Goal: Information Seeking & Learning: Learn about a topic

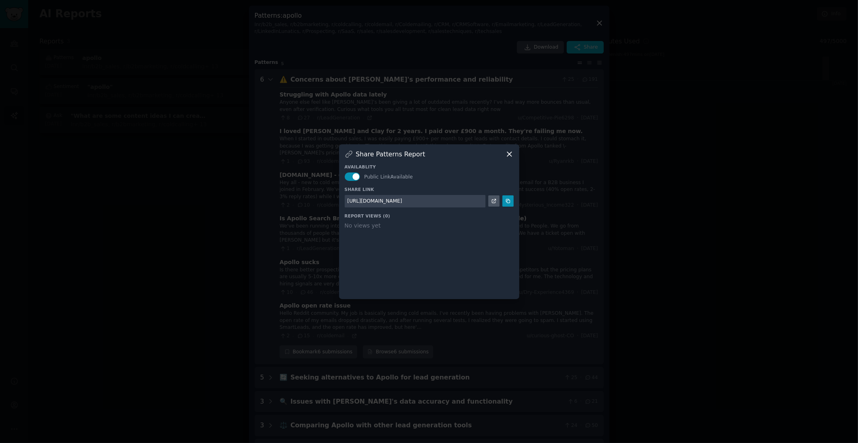
click at [511, 154] on icon at bounding box center [509, 154] width 8 height 8
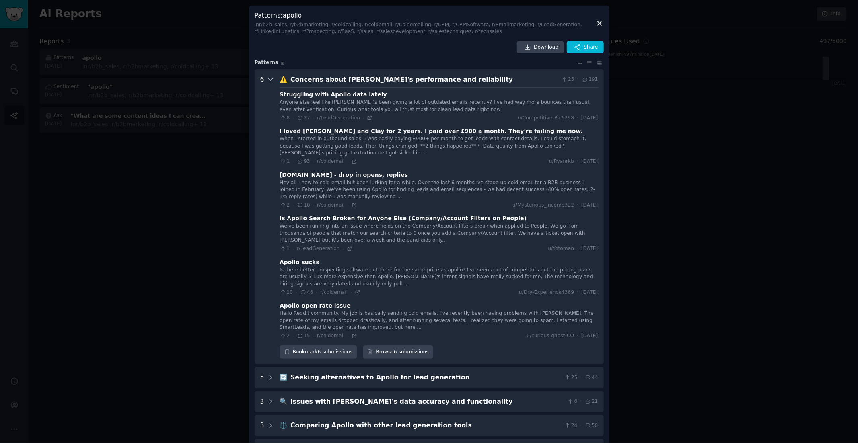
click at [270, 80] on icon at bounding box center [270, 79] width 7 height 7
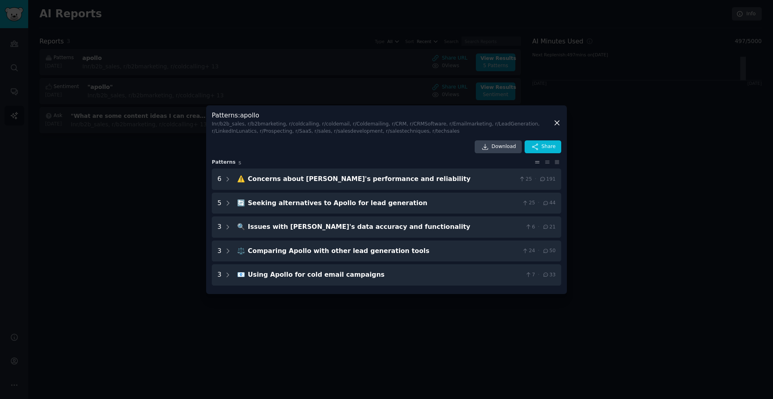
click at [608, 107] on div at bounding box center [386, 199] width 773 height 399
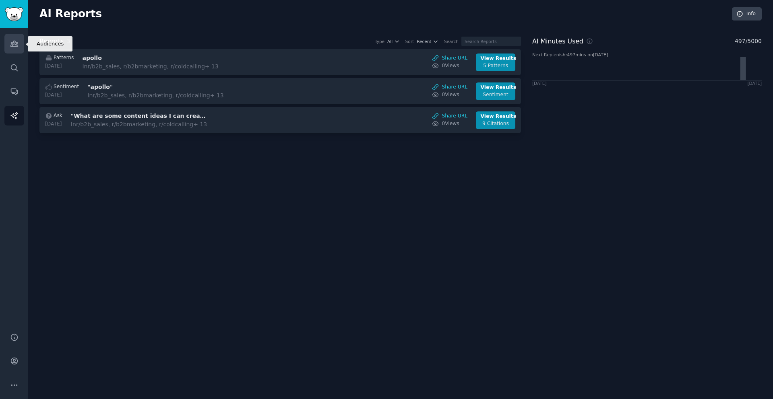
click at [20, 43] on link "Audiences" at bounding box center [14, 44] width 20 height 20
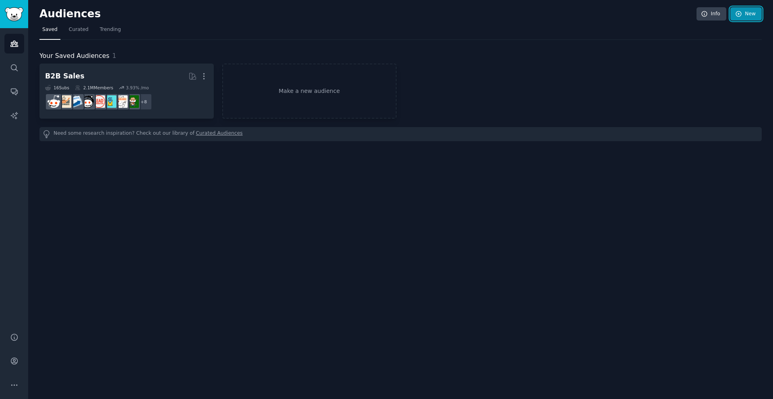
click at [742, 16] on link "New" at bounding box center [745, 14] width 31 height 14
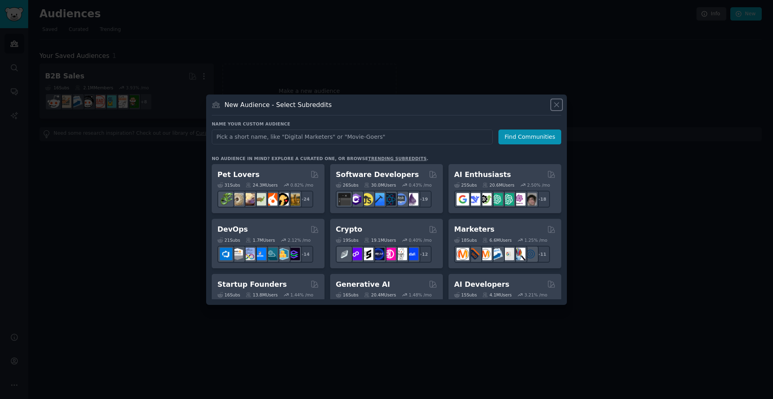
click at [559, 103] on icon at bounding box center [556, 105] width 8 height 8
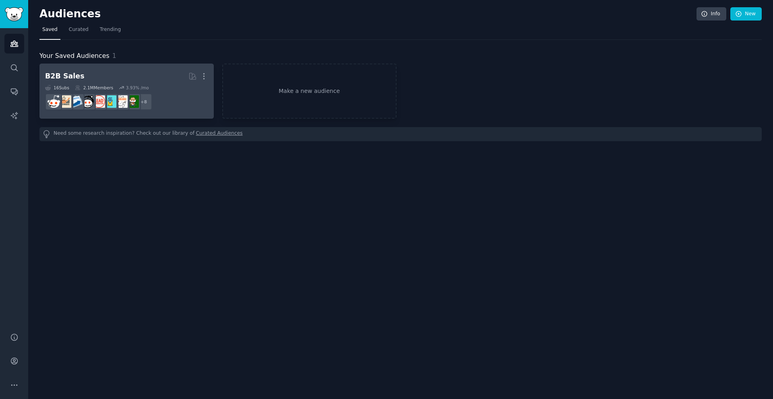
click at [151, 81] on h2 "B2B Sales Curated by GummySearch More" at bounding box center [126, 76] width 163 height 14
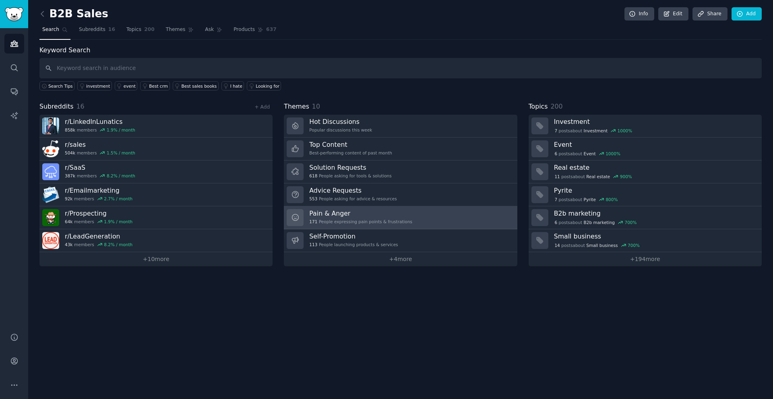
click at [364, 212] on h3 "Pain & Anger" at bounding box center [360, 213] width 103 height 8
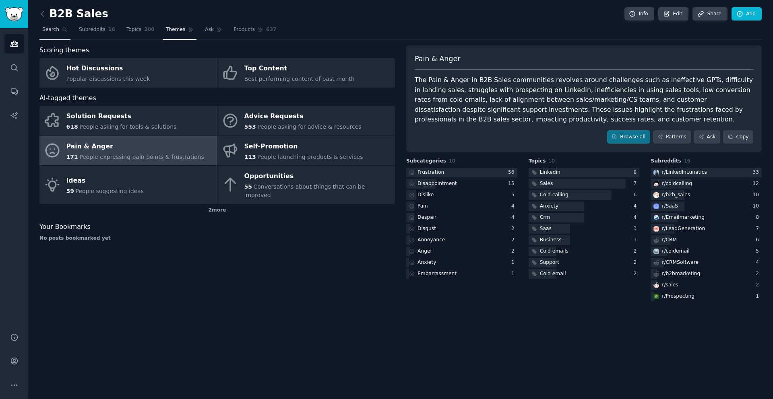
click at [62, 27] on icon at bounding box center [65, 30] width 6 height 6
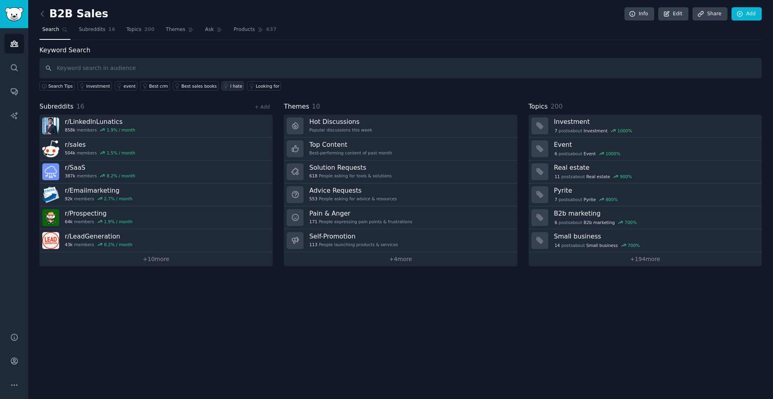
click at [231, 85] on div "I hate" at bounding box center [236, 86] width 12 height 6
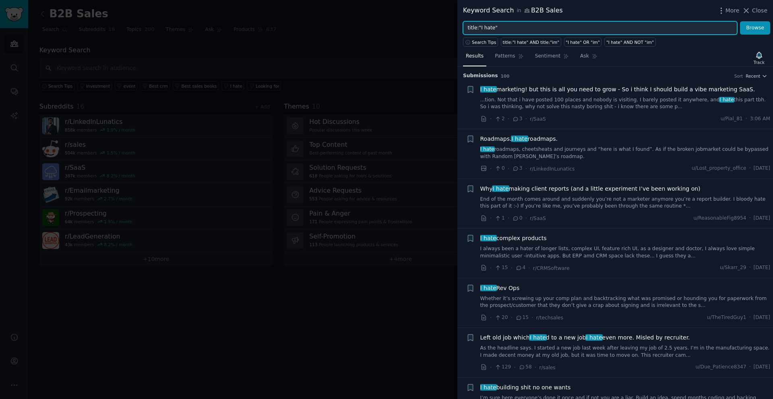
click at [493, 28] on input "title:"I hate"" at bounding box center [600, 28] width 274 height 14
click at [502, 28] on input "title:"I hate"" at bounding box center [600, 28] width 274 height 14
type input "t"
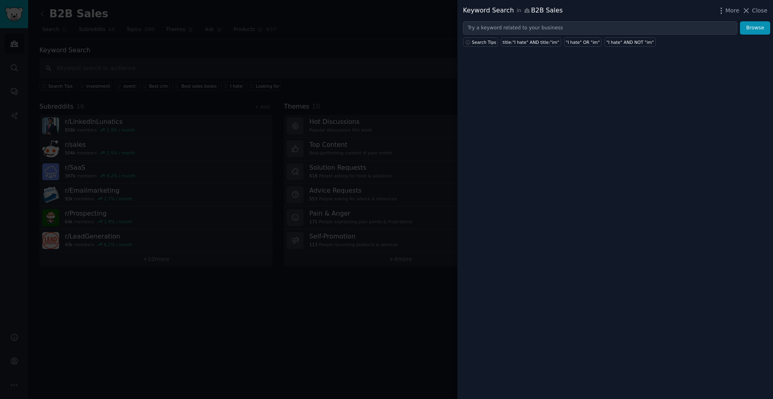
click at [517, 84] on div "Keyword Search in B2B Sales More Close Browse Search Tips title:"I hate" AND ti…" at bounding box center [614, 199] width 315 height 399
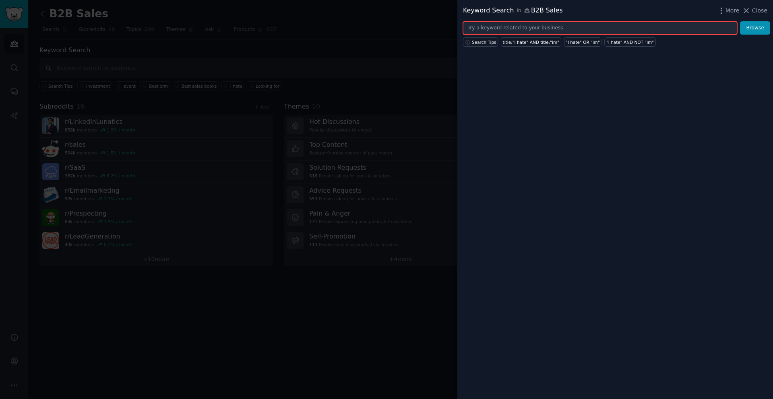
click at [505, 26] on input "text" at bounding box center [600, 28] width 274 height 14
click at [486, 43] on span "Search Tips" at bounding box center [484, 42] width 25 height 6
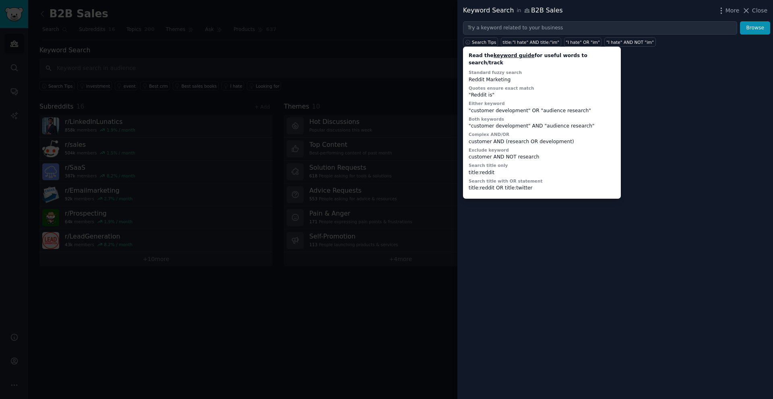
click at [662, 80] on div "Keyword Search in B2B Sales More Close Browse Search Tips Read the keyword guid…" at bounding box center [614, 199] width 315 height 399
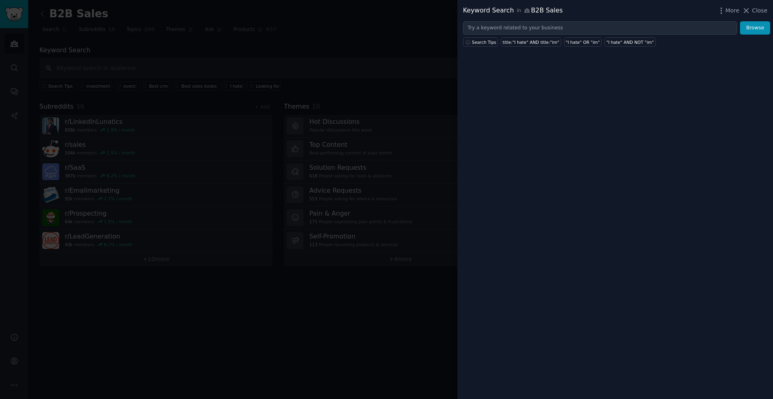
click at [147, 51] on div at bounding box center [386, 199] width 773 height 399
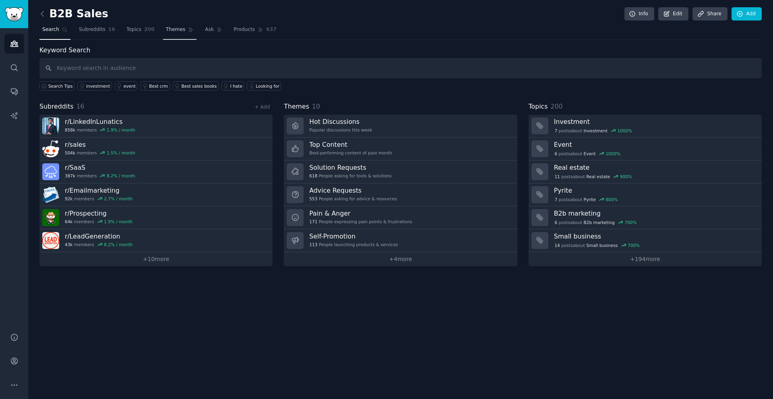
click at [177, 29] on span "Themes" at bounding box center [176, 29] width 20 height 7
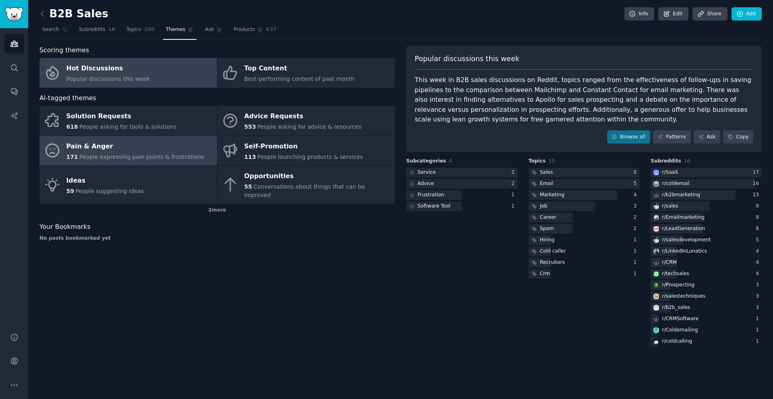
click at [150, 160] on span "People expressing pain points & frustrations" at bounding box center [141, 157] width 125 height 6
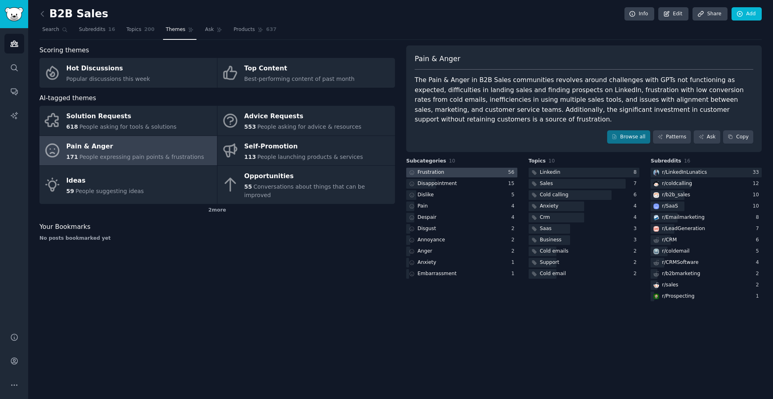
click at [468, 173] on div at bounding box center [461, 173] width 111 height 10
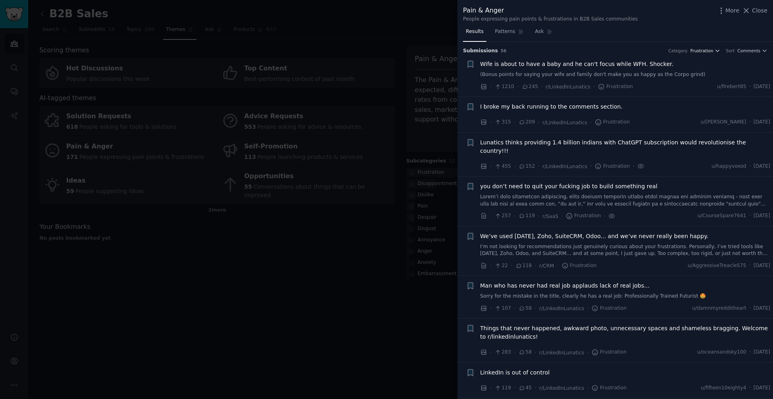
click at [699, 50] on span "Frustration" at bounding box center [701, 51] width 23 height 6
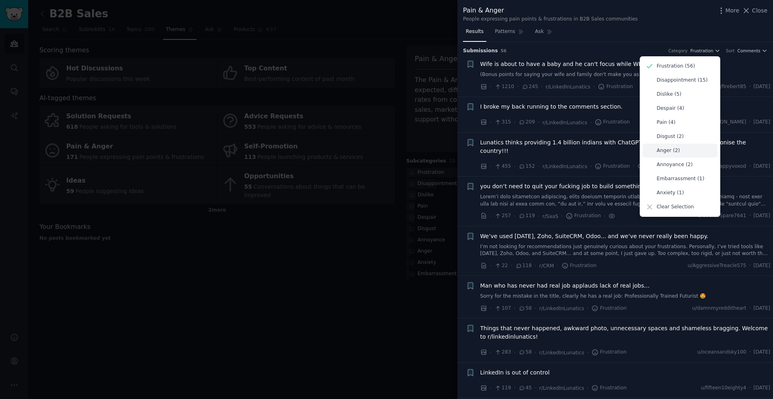
click at [662, 151] on p "Anger (2)" at bounding box center [667, 150] width 23 height 7
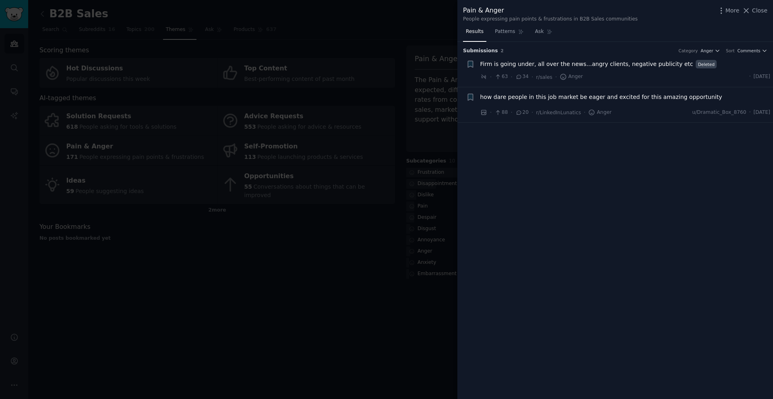
click at [646, 104] on div "how dare people in this job market be eager and excited for this amazing opport…" at bounding box center [625, 98] width 290 height 11
click at [644, 98] on span "how dare people in this job market be eager and excited for this amazing opport…" at bounding box center [601, 97] width 242 height 8
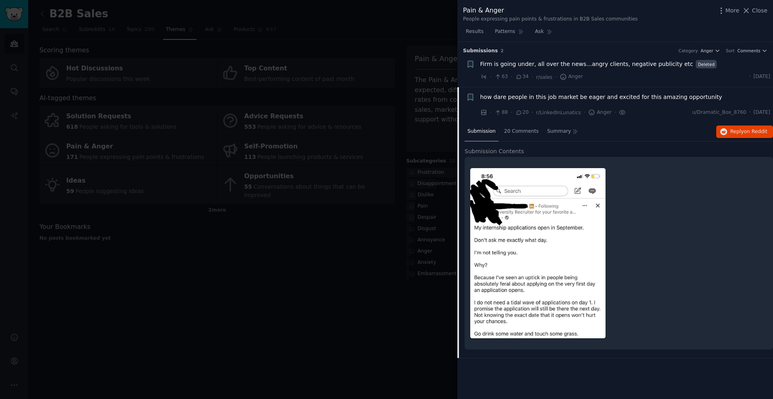
click at [401, 41] on div at bounding box center [386, 199] width 773 height 399
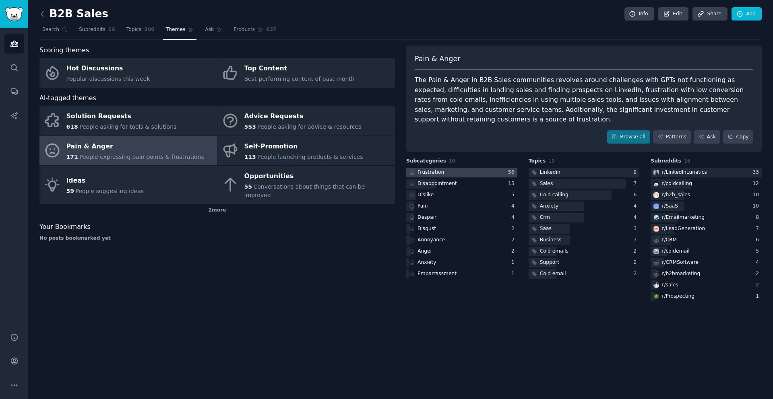
click at [446, 170] on div at bounding box center [461, 173] width 111 height 10
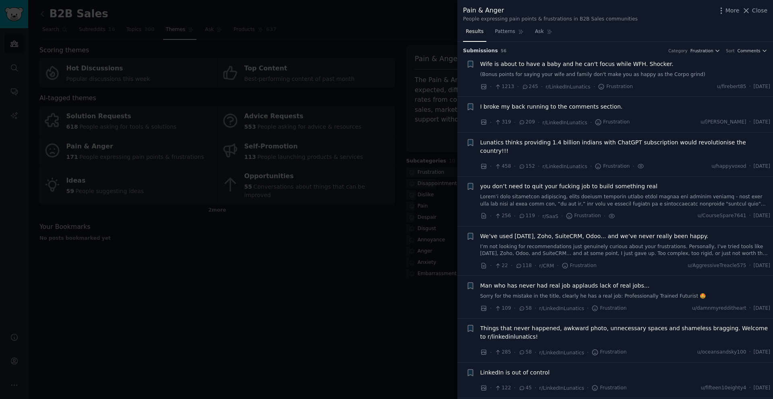
click at [359, 220] on div at bounding box center [386, 199] width 773 height 399
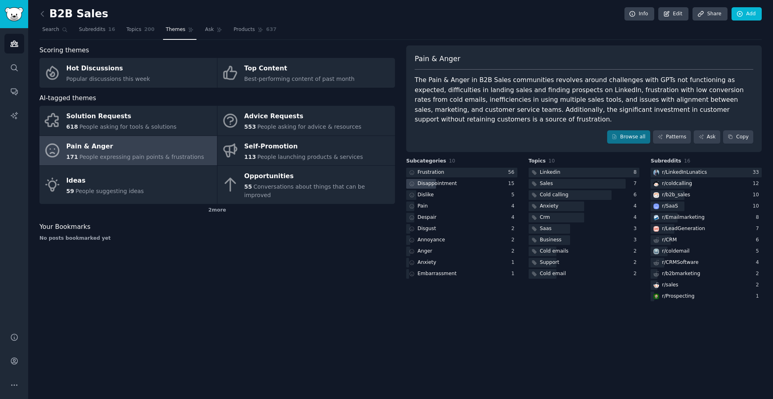
click at [445, 182] on div "Disappointment" at bounding box center [436, 183] width 39 height 7
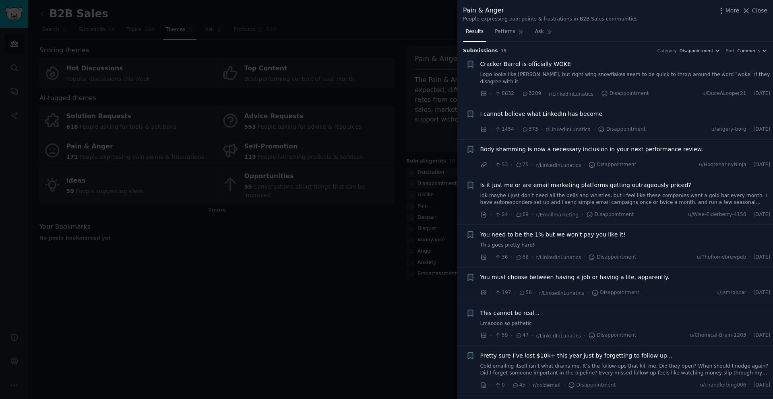
click at [735, 51] on div "Sort Comments" at bounding box center [746, 51] width 41 height 6
click at [740, 50] on span "Comments" at bounding box center [748, 51] width 23 height 6
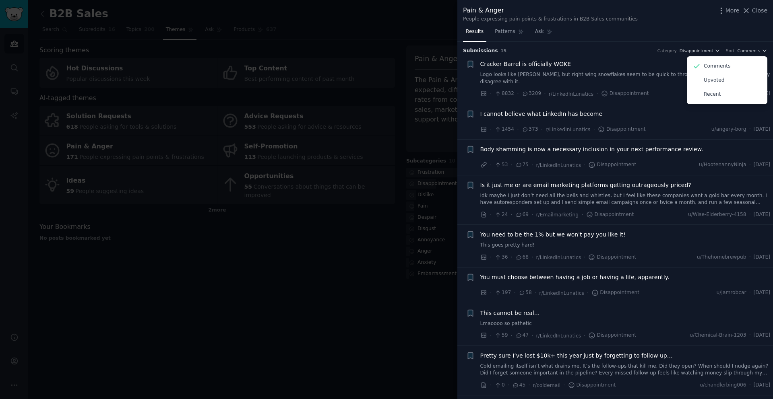
click at [679, 53] on div "Category Disappointment" at bounding box center [688, 51] width 63 height 6
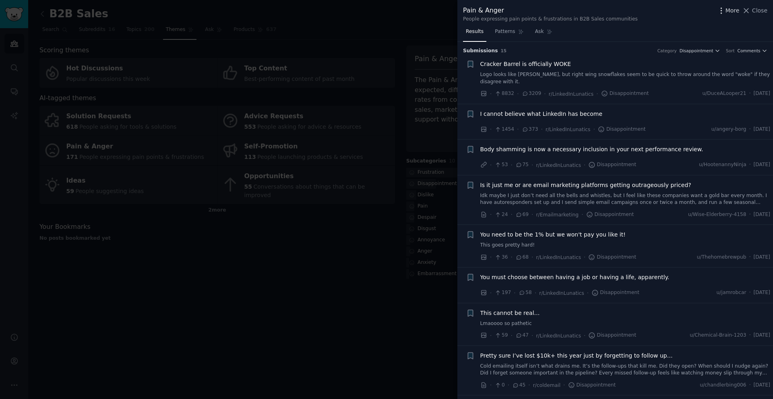
click at [721, 11] on icon "button" at bounding box center [721, 10] width 8 height 8
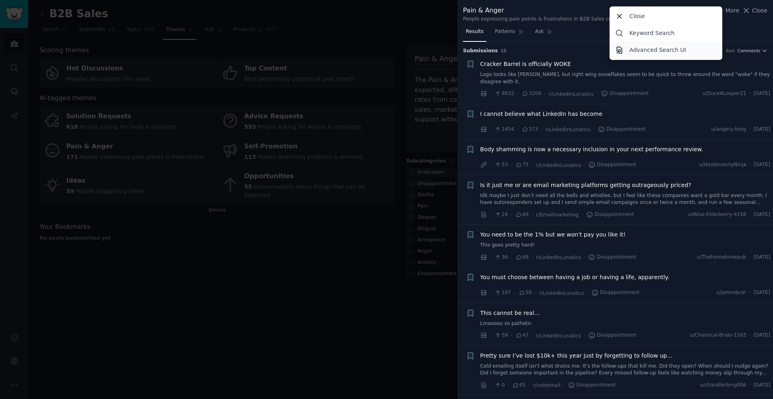
click at [655, 56] on link "Advanced Search UI" at bounding box center [666, 49] width 110 height 17
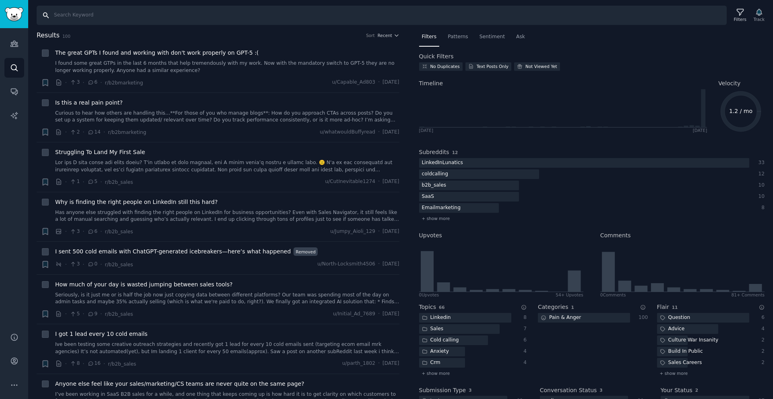
click at [237, 18] on input "Search" at bounding box center [382, 15] width 690 height 19
click at [736, 12] on icon at bounding box center [740, 12] width 8 height 8
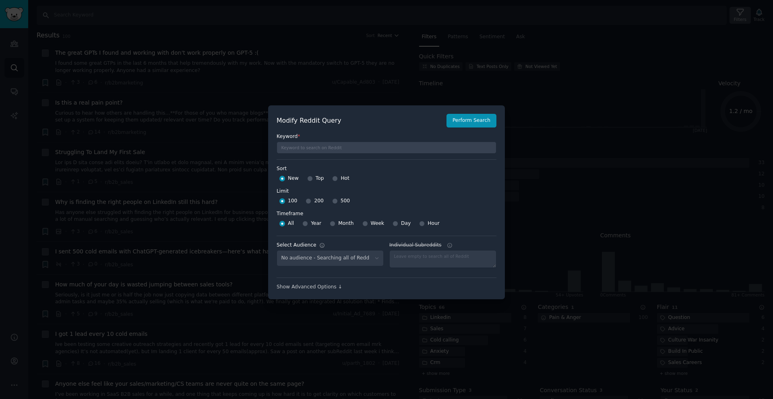
select select "d3679e3cd3"
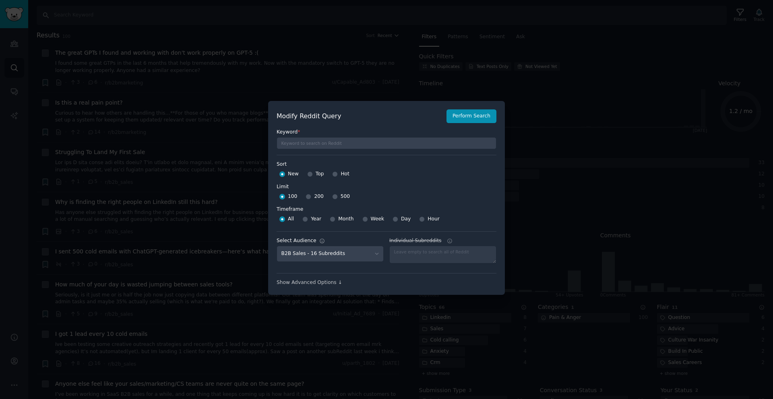
scroll to position [6, 0]
click at [324, 280] on div "Show Advanced Options ↓" at bounding box center [386, 281] width 220 height 7
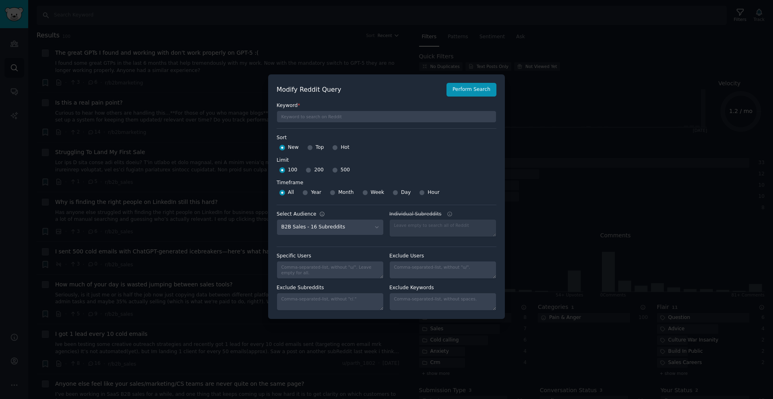
scroll to position [0, 0]
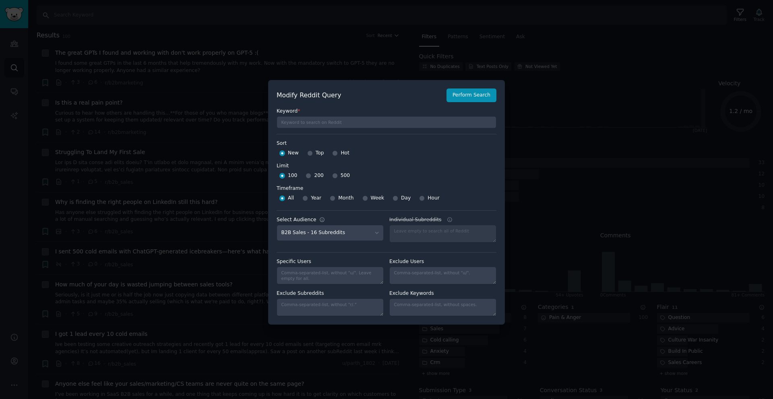
click at [336, 61] on div at bounding box center [386, 199] width 773 height 399
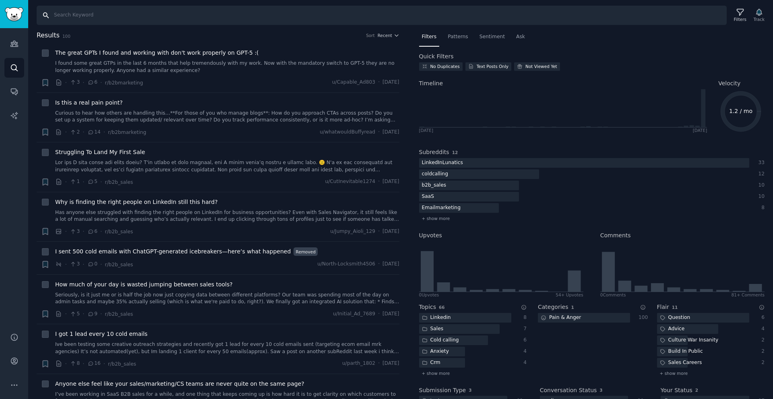
click at [228, 6] on input "Search" at bounding box center [382, 15] width 690 height 19
type input "I hate"
click at [8, 45] on link "Audiences" at bounding box center [14, 44] width 20 height 20
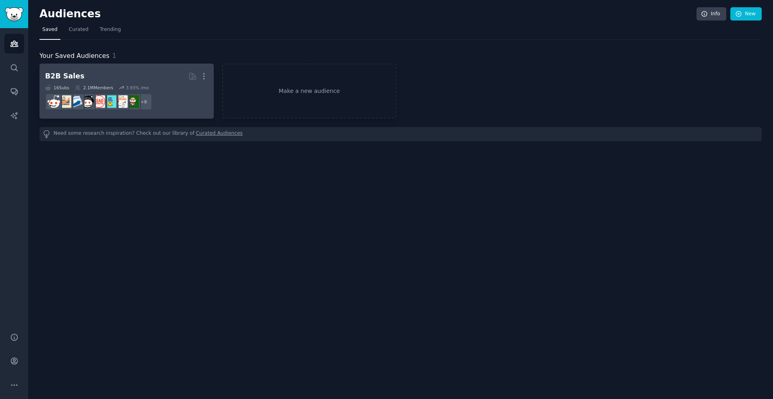
click at [137, 87] on div "3.93 % /mo" at bounding box center [137, 88] width 23 height 6
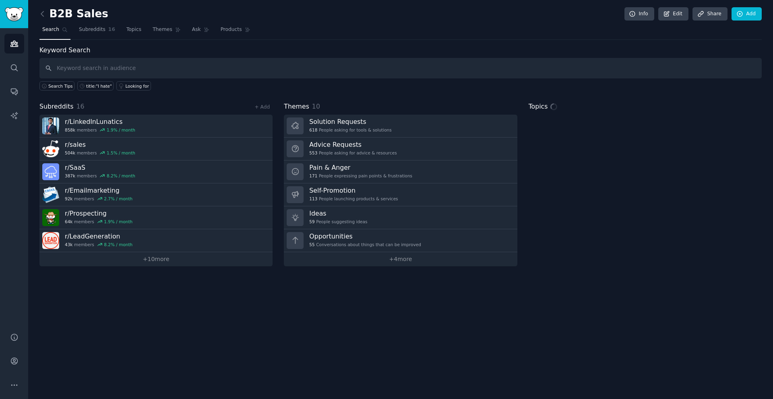
click at [137, 71] on input "text" at bounding box center [400, 68] width 722 height 21
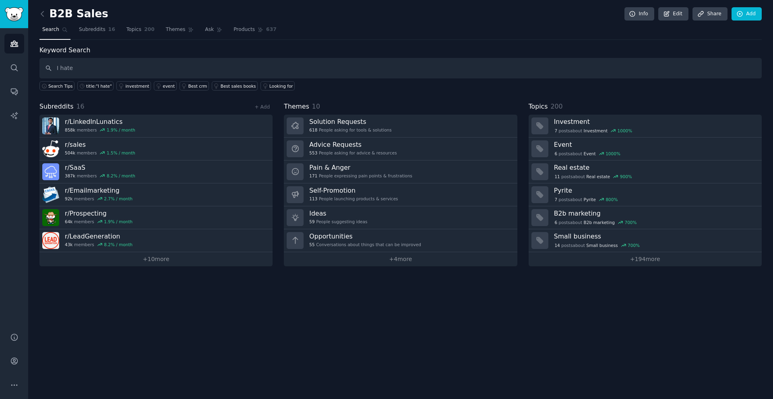
type input "I hate"
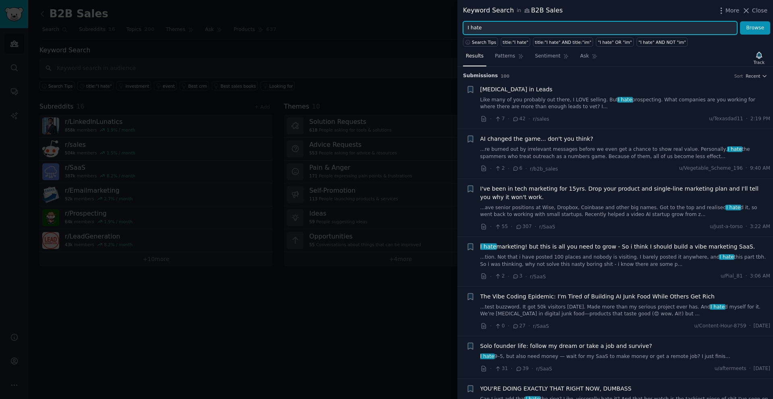
drag, startPoint x: 470, startPoint y: 26, endPoint x: 531, endPoint y: 26, distance: 60.4
click at [529, 26] on input "I hate" at bounding box center [600, 28] width 274 height 14
type input "I love"
click at [740, 21] on button "Browse" at bounding box center [755, 28] width 30 height 14
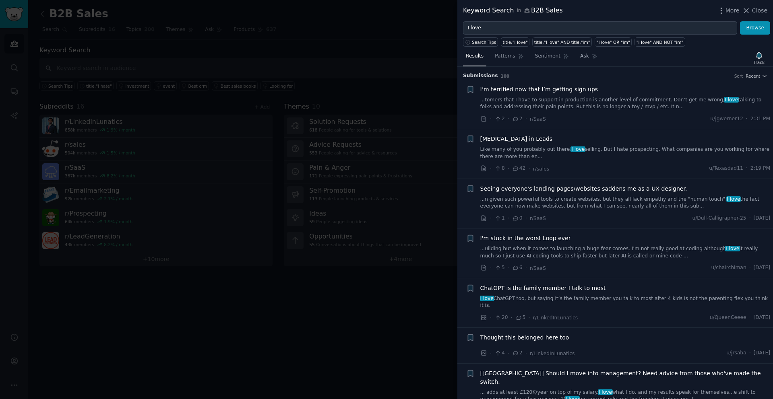
click at [264, 49] on div at bounding box center [386, 199] width 773 height 399
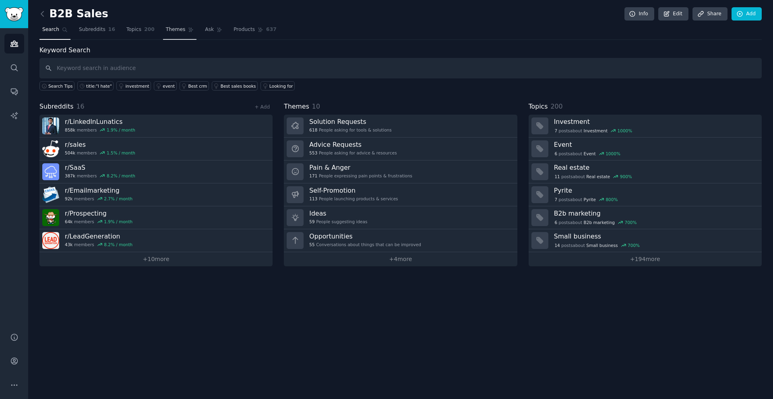
click at [184, 30] on link "Themes" at bounding box center [180, 31] width 34 height 16
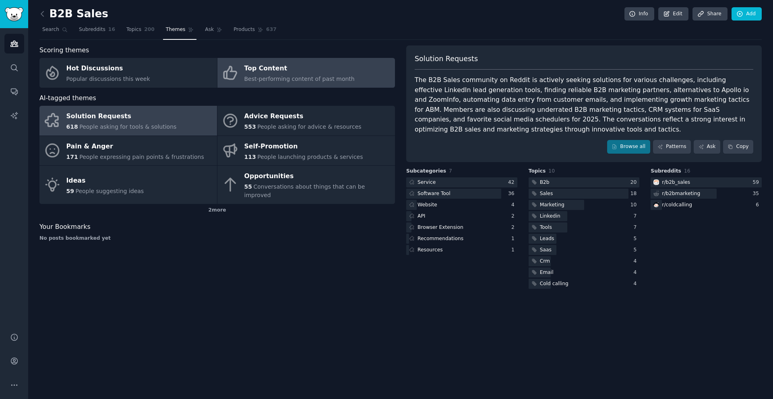
click at [284, 73] on div "Top Content" at bounding box center [299, 68] width 110 height 13
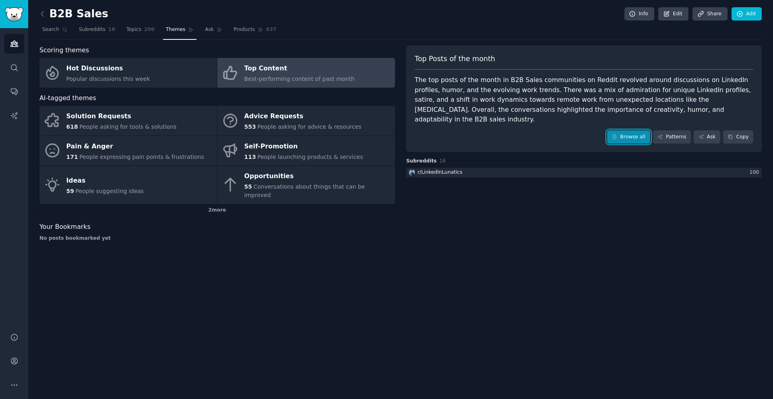
click at [631, 130] on link "Browse all" at bounding box center [628, 137] width 43 height 14
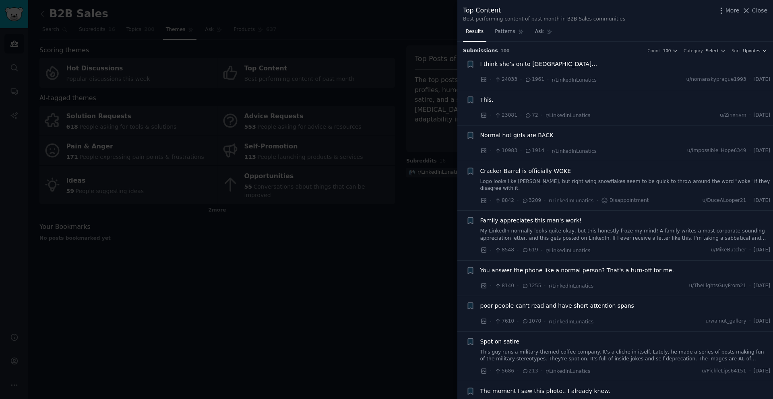
click at [567, 64] on div "I think she’s on to [GEOGRAPHIC_DATA]…" at bounding box center [625, 64] width 290 height 8
click at [526, 65] on span "I think she’s on to [GEOGRAPHIC_DATA]…" at bounding box center [538, 64] width 117 height 8
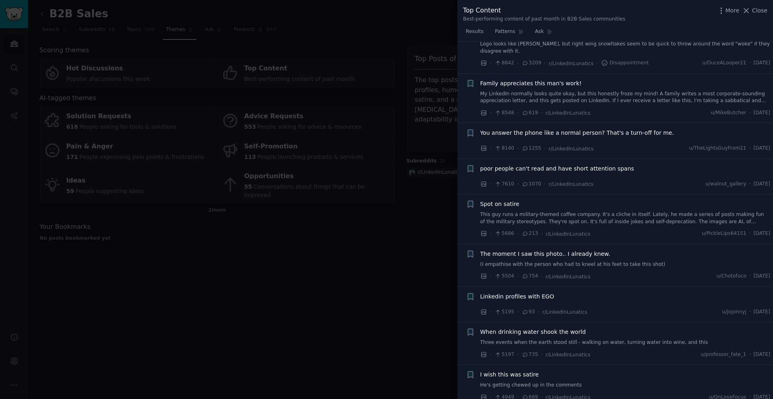
scroll to position [442, 0]
click at [317, 306] on div at bounding box center [386, 199] width 773 height 399
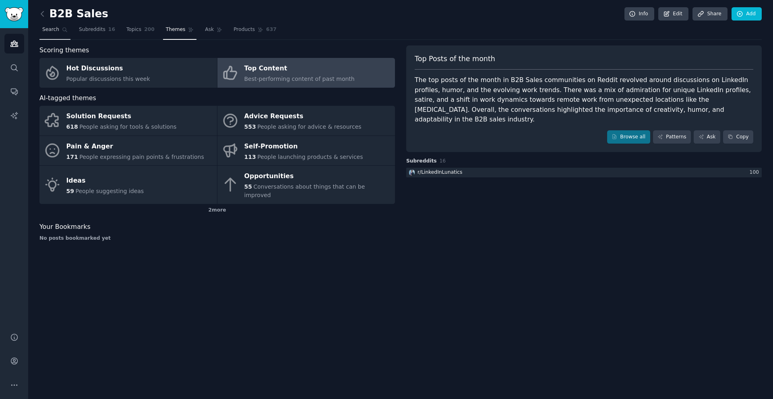
click at [59, 29] on link "Search" at bounding box center [54, 31] width 31 height 16
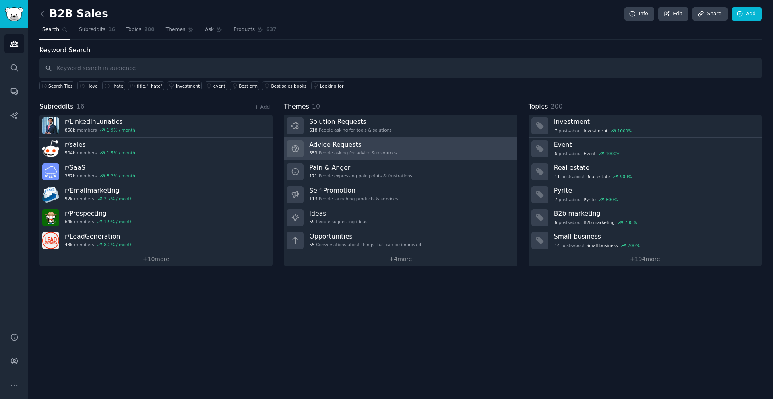
click at [338, 150] on div "553 People asking for advice & resources" at bounding box center [352, 153] width 87 height 6
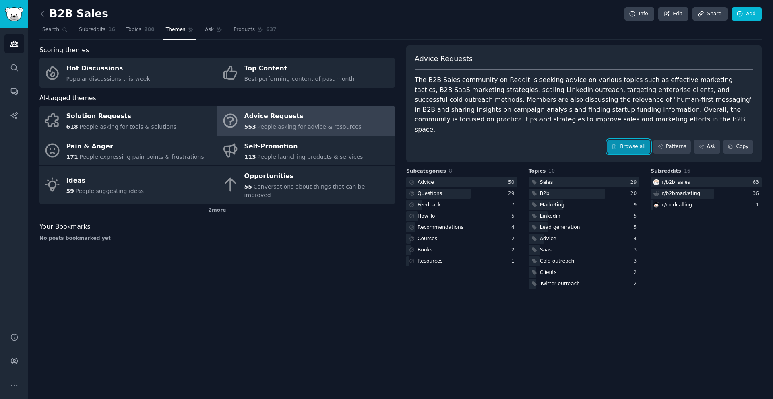
click at [633, 140] on link "Browse all" at bounding box center [628, 147] width 43 height 14
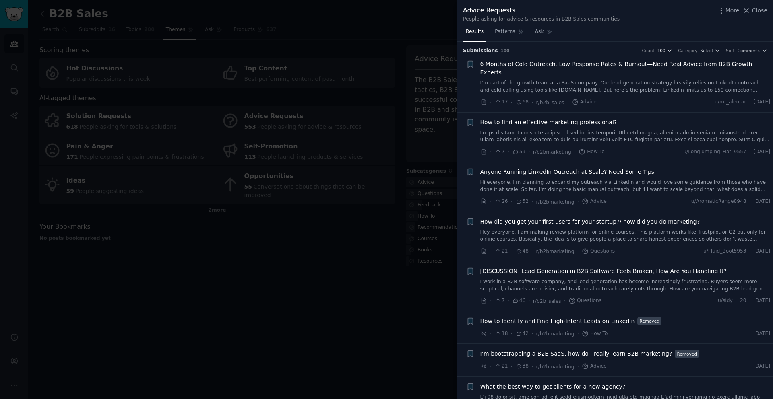
click at [669, 52] on icon "button" at bounding box center [669, 51] width 6 height 6
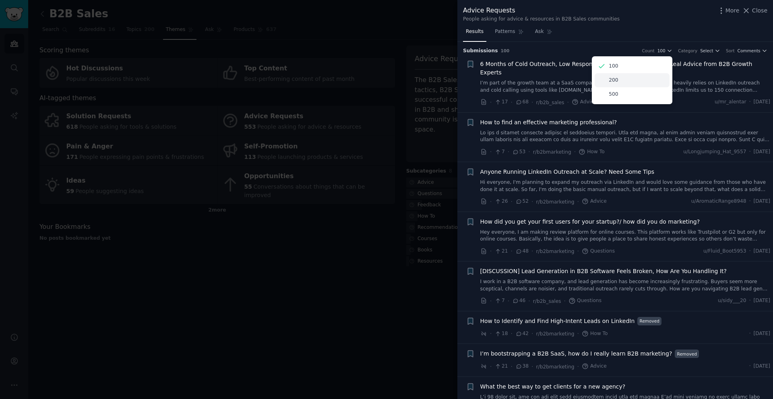
click at [611, 76] on div "200" at bounding box center [631, 80] width 75 height 14
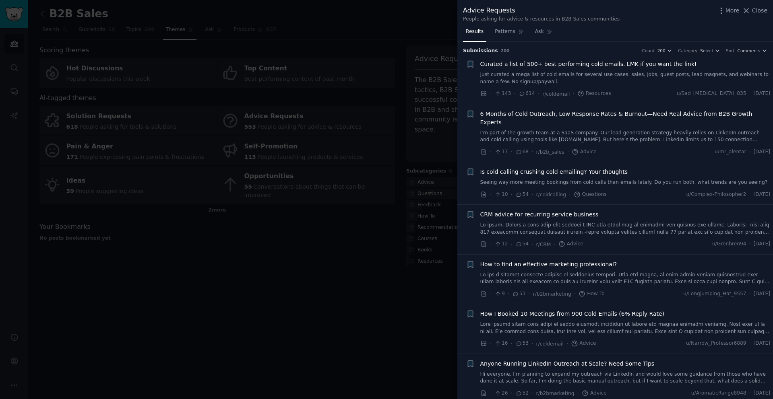
click at [173, 155] on div at bounding box center [386, 199] width 773 height 399
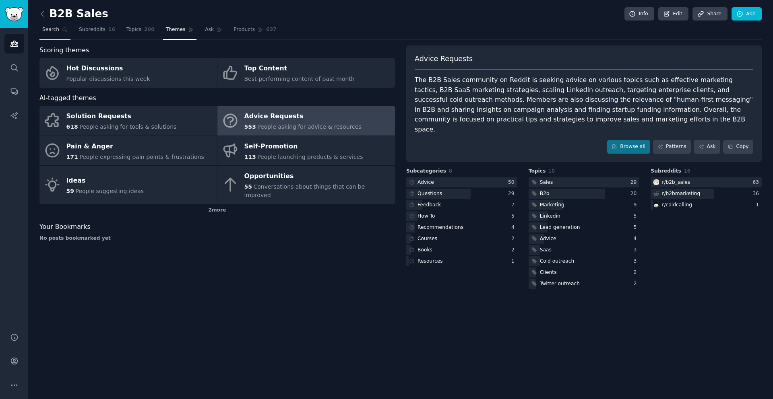
click at [60, 31] on link "Search" at bounding box center [54, 31] width 31 height 16
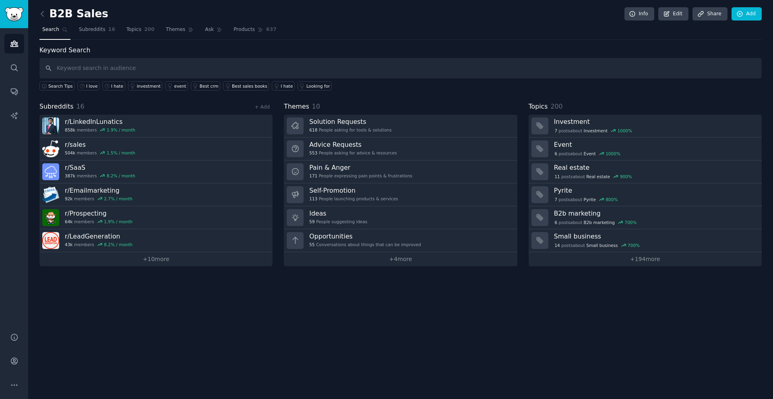
click at [74, 25] on nav "Search Subreddits 16 Topics 200 Themes Ask Products 637" at bounding box center [400, 31] width 722 height 16
click at [141, 29] on link "Topics 200" at bounding box center [141, 31] width 34 height 16
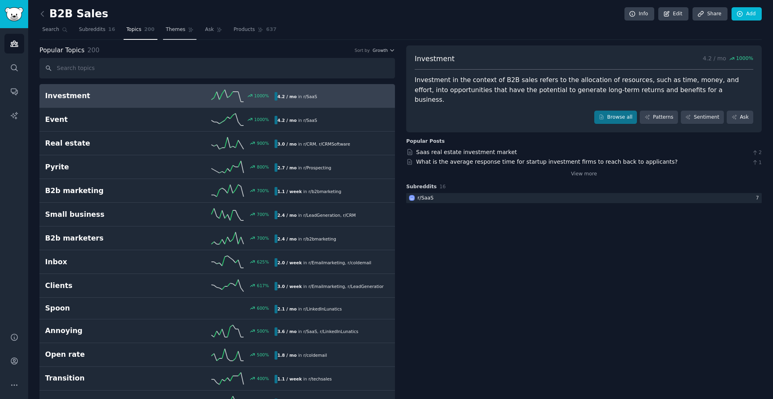
click at [168, 29] on span "Themes" at bounding box center [176, 29] width 20 height 7
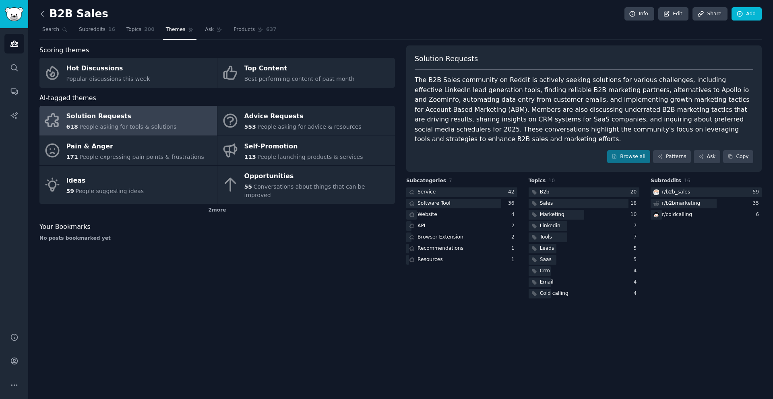
click at [41, 17] on icon at bounding box center [42, 14] width 8 height 8
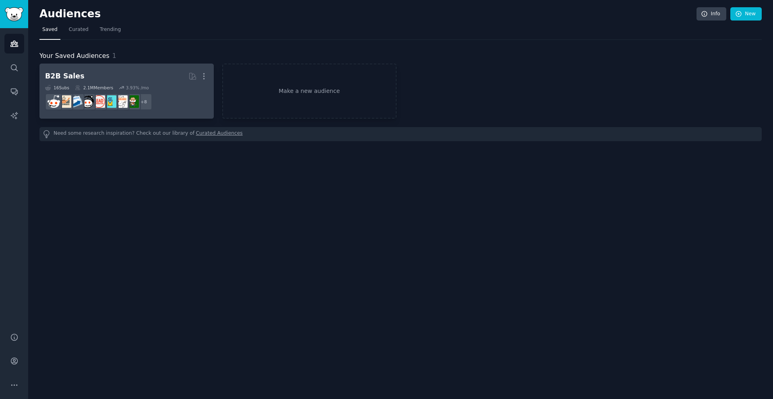
click at [87, 80] on h2 "B2B Sales More" at bounding box center [126, 76] width 163 height 14
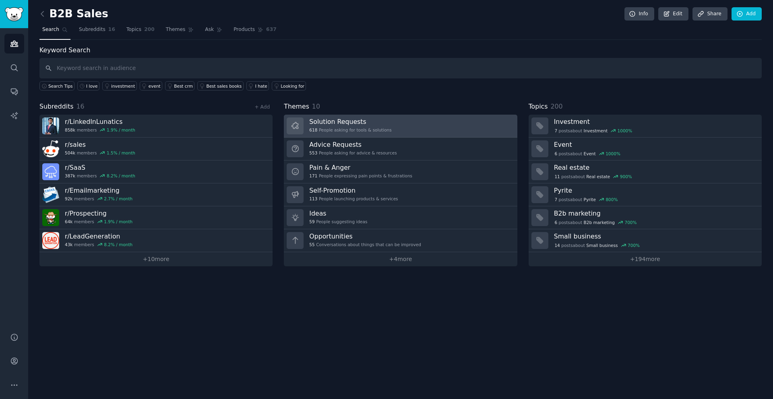
click at [392, 131] on link "Solution Requests 618 People asking for tools & solutions" at bounding box center [400, 126] width 233 height 23
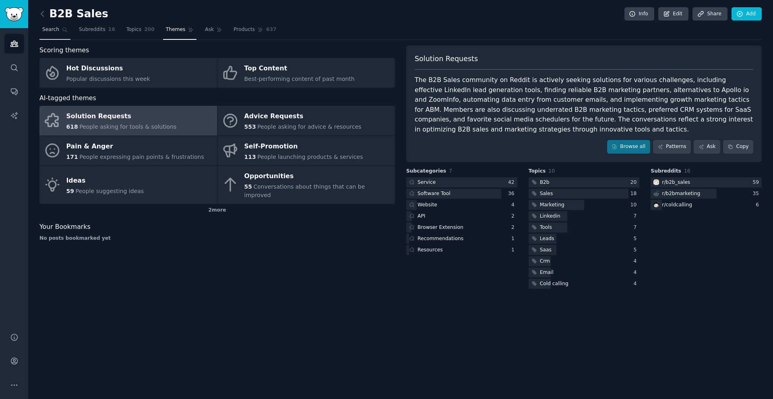
click at [50, 33] on link "Search" at bounding box center [54, 31] width 31 height 16
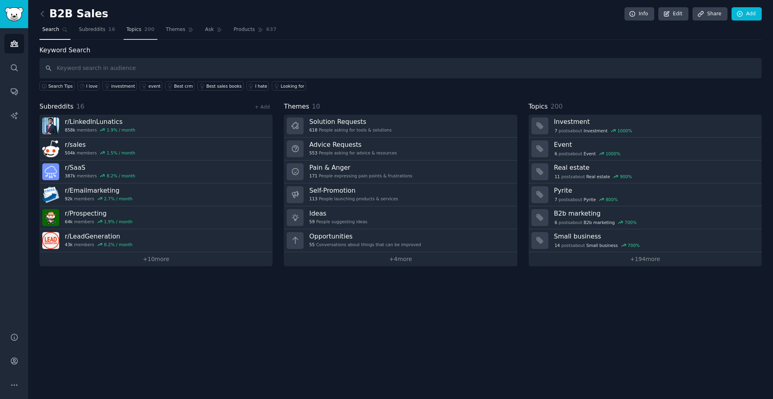
click at [130, 30] on span "Topics" at bounding box center [133, 29] width 15 height 7
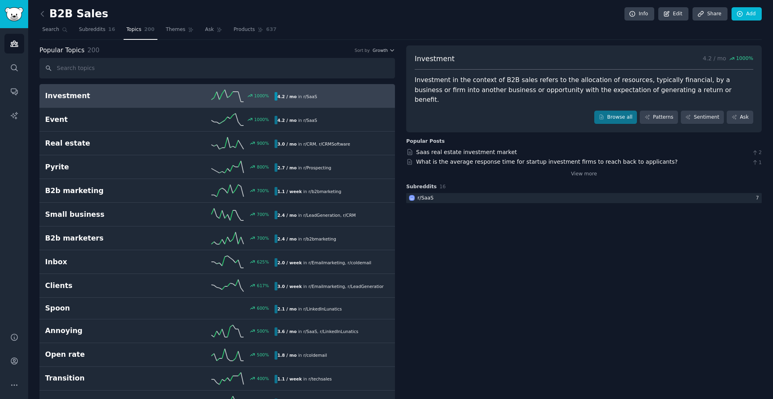
click at [113, 95] on h2 "Investment" at bounding box center [102, 96] width 115 height 10
click at [611, 111] on link "Browse all" at bounding box center [615, 118] width 43 height 14
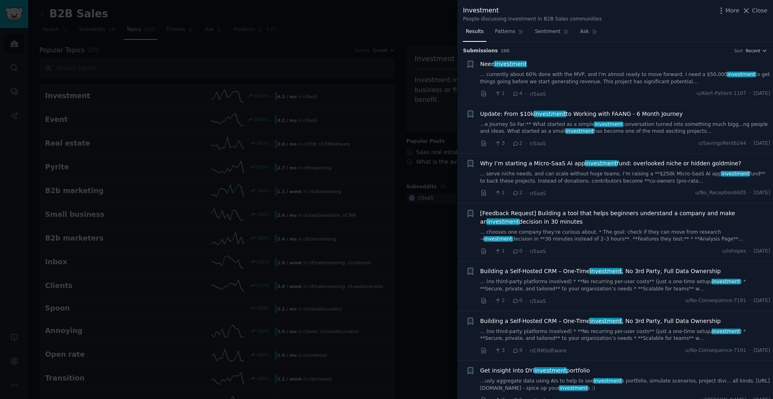
click at [388, 104] on div at bounding box center [386, 199] width 773 height 399
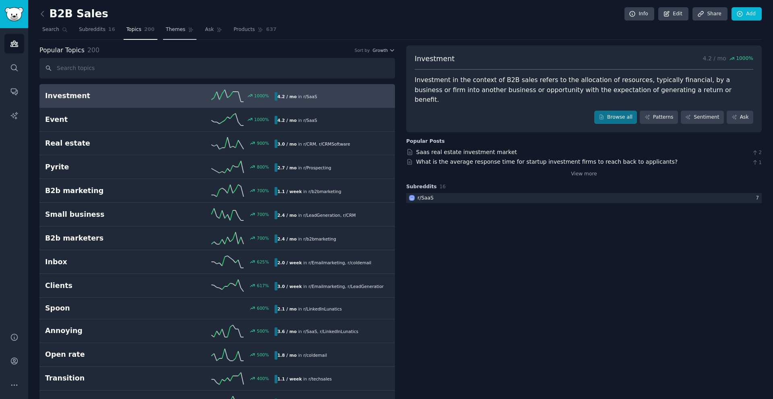
click at [170, 29] on span "Themes" at bounding box center [176, 29] width 20 height 7
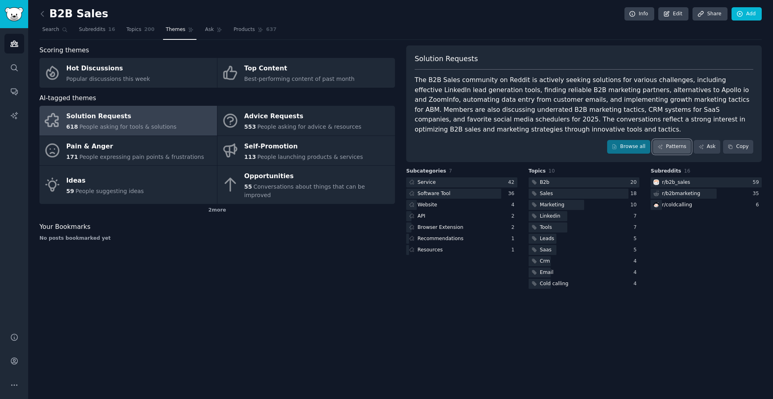
click at [668, 149] on link "Patterns" at bounding box center [672, 147] width 38 height 14
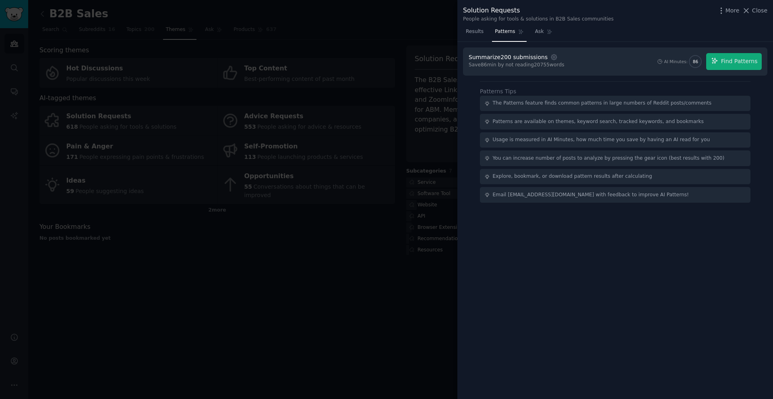
click at [378, 200] on div at bounding box center [386, 199] width 773 height 399
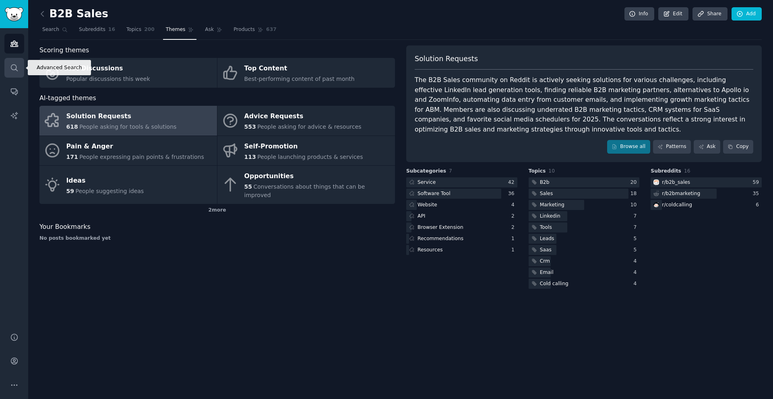
click at [19, 66] on link "Search" at bounding box center [14, 68] width 20 height 20
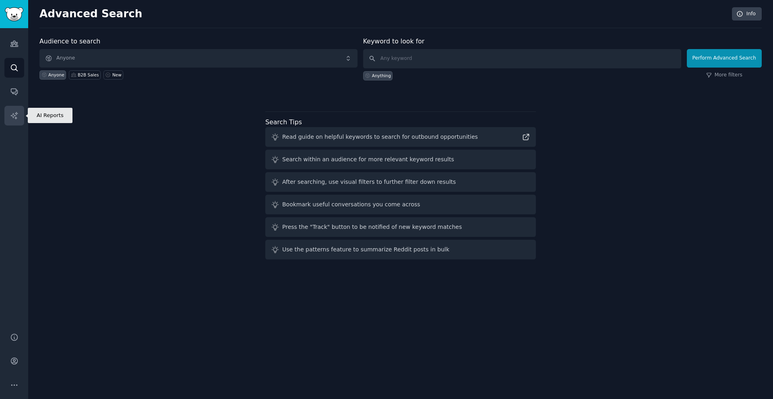
click at [18, 116] on icon "Sidebar" at bounding box center [14, 115] width 8 height 8
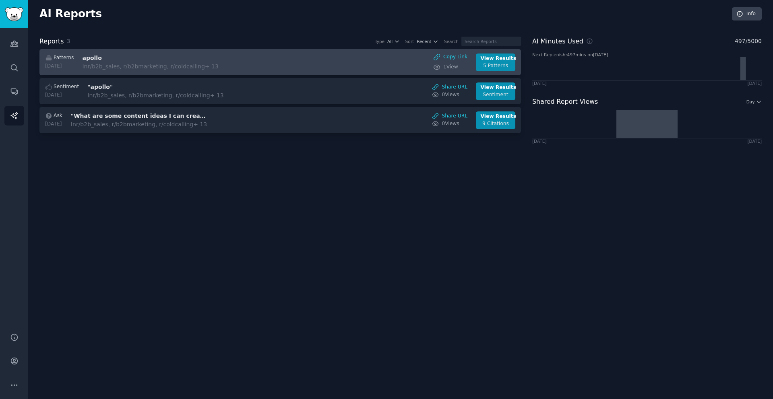
click at [170, 66] on div "In r/b2b_sales, r/b2bmarketing, r/coldcalling + 13" at bounding box center [150, 66] width 136 height 8
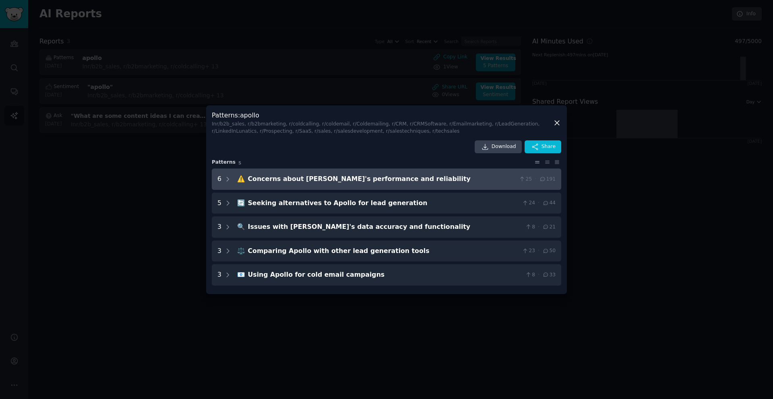
click at [302, 182] on div "Concerns about [PERSON_NAME]'s performance and reliability" at bounding box center [382, 179] width 268 height 10
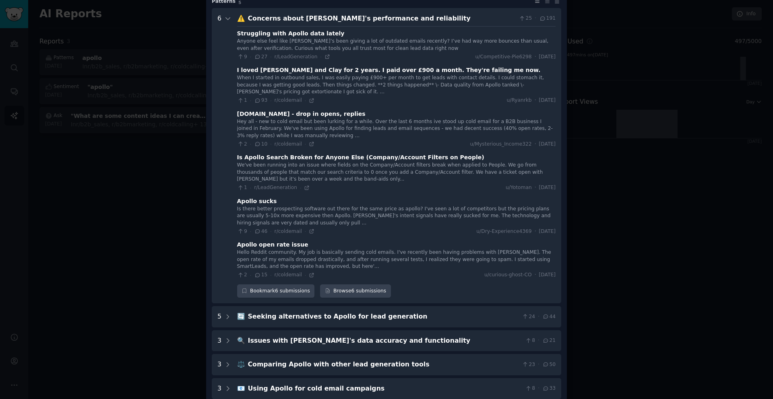
scroll to position [69, 0]
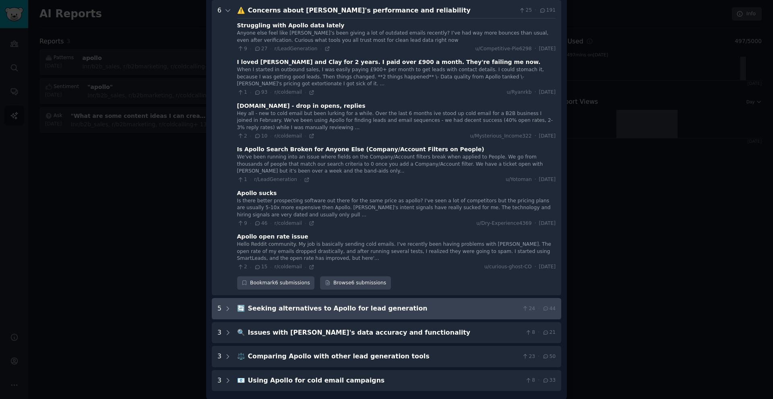
click at [318, 317] on generation "5 🔄 Seeking alternatives to Apollo for lead generation 24 · 44" at bounding box center [386, 308] width 349 height 21
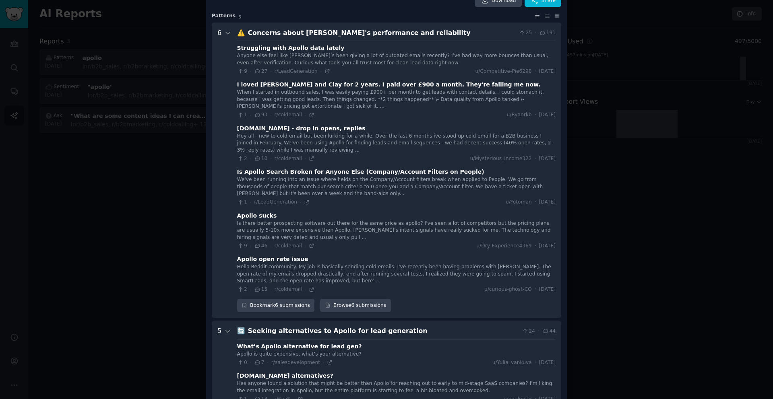
scroll to position [0, 0]
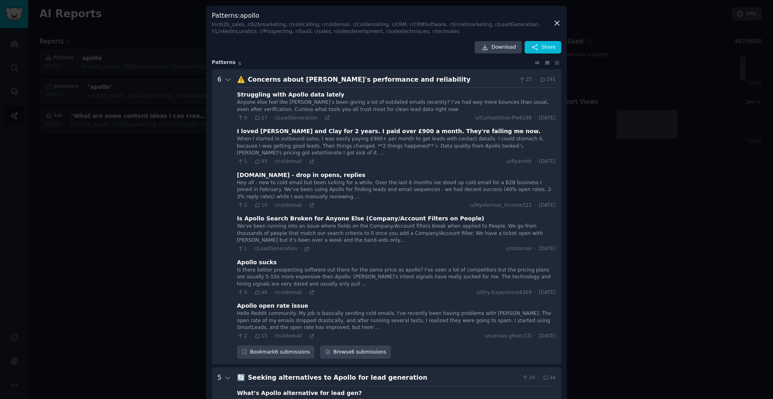
click at [545, 64] on icon at bounding box center [547, 63] width 4 height 2
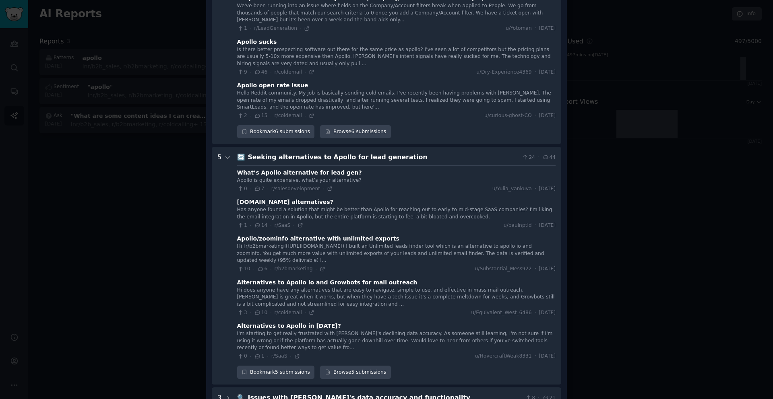
scroll to position [231, 0]
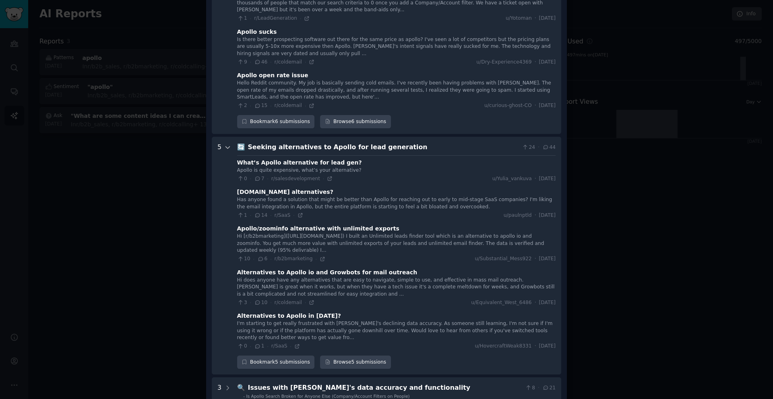
click at [229, 150] on icon at bounding box center [227, 147] width 7 height 7
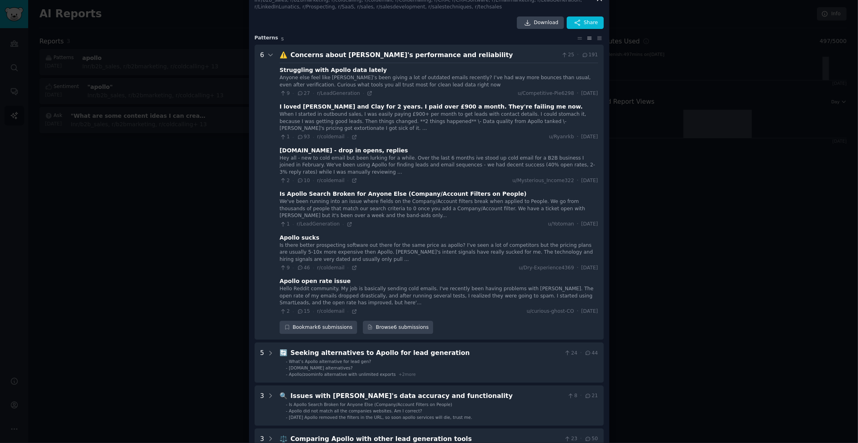
scroll to position [0, 0]
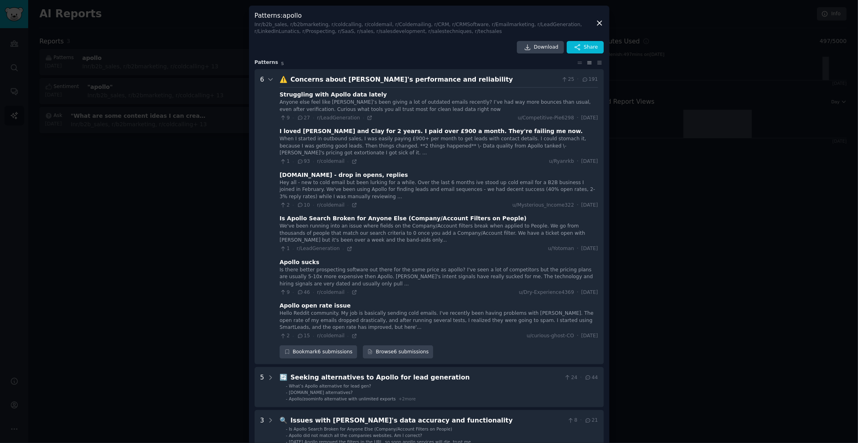
click at [355, 80] on div "Concerns about [PERSON_NAME]'s performance and reliability" at bounding box center [425, 80] width 268 height 10
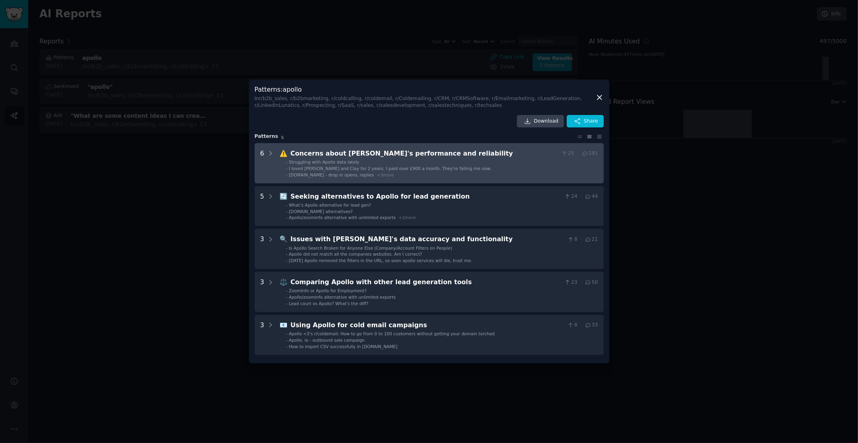
click at [361, 149] on div "Concerns about [PERSON_NAME]'s performance and reliability" at bounding box center [425, 154] width 268 height 10
